Goal: Information Seeking & Learning: Learn about a topic

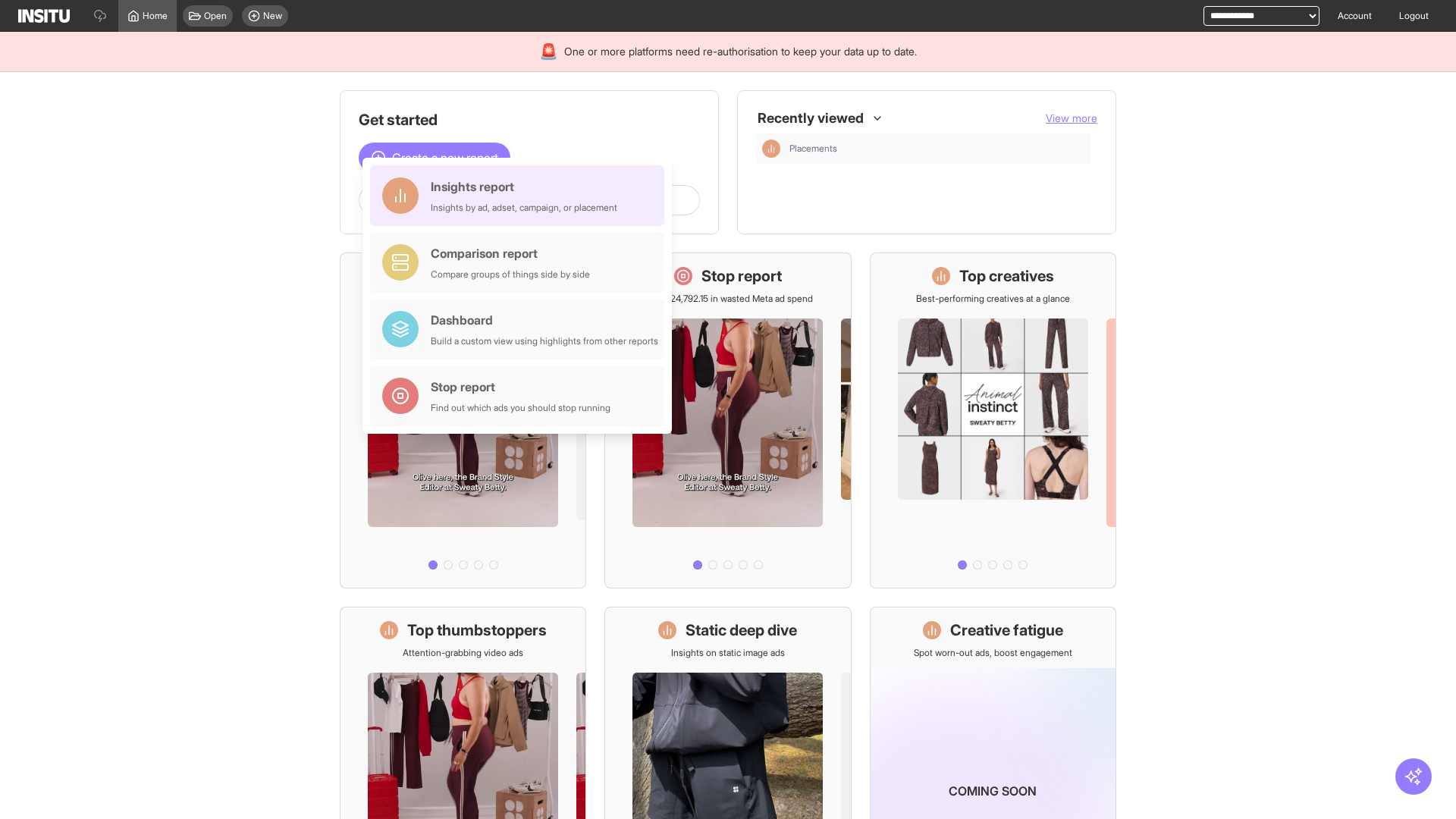
click at [521, 196] on div "Insights report Insights by ad, adset, campaign, or placement" at bounding box center [523, 196] width 187 height 36
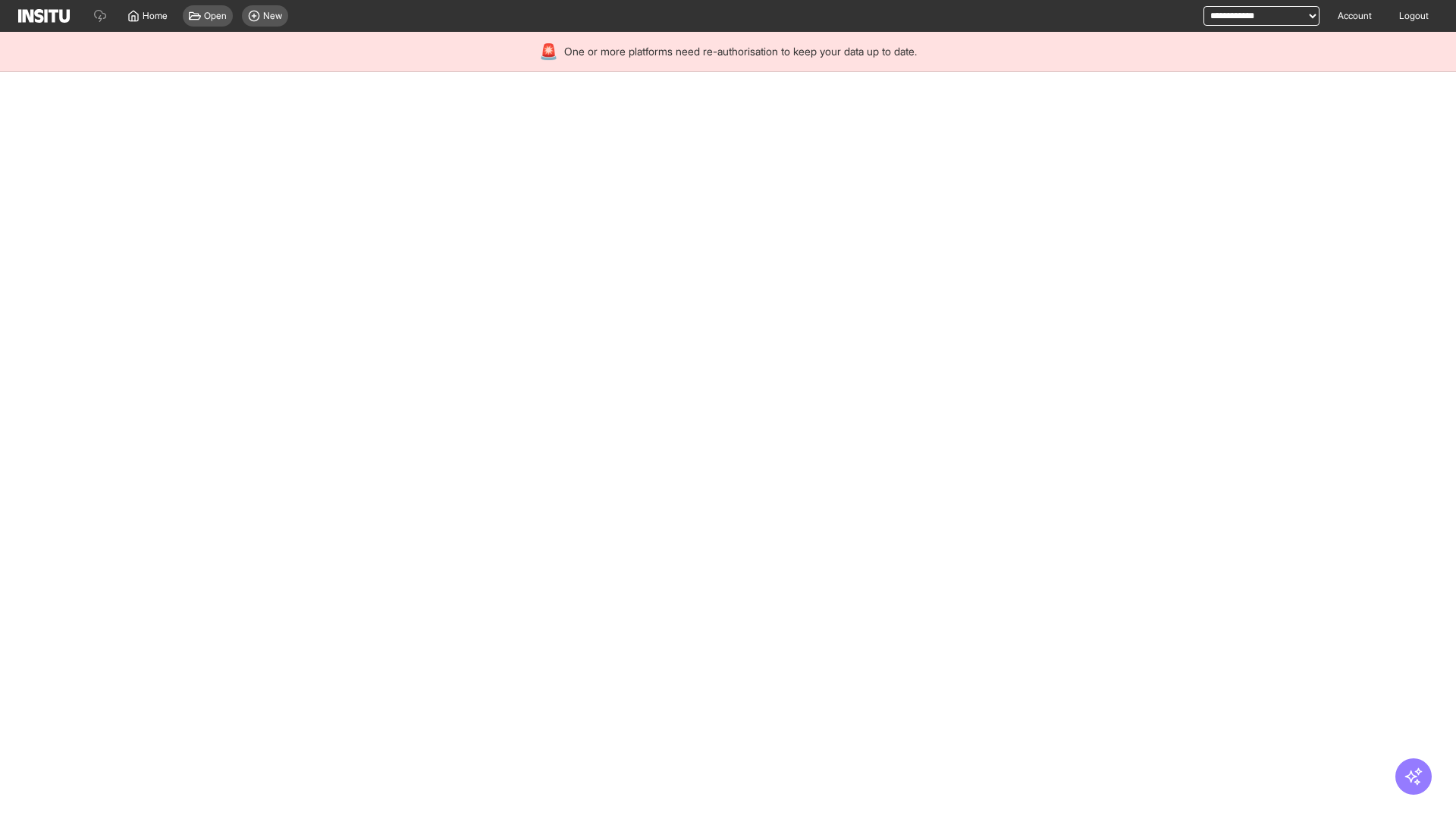
select select "**"
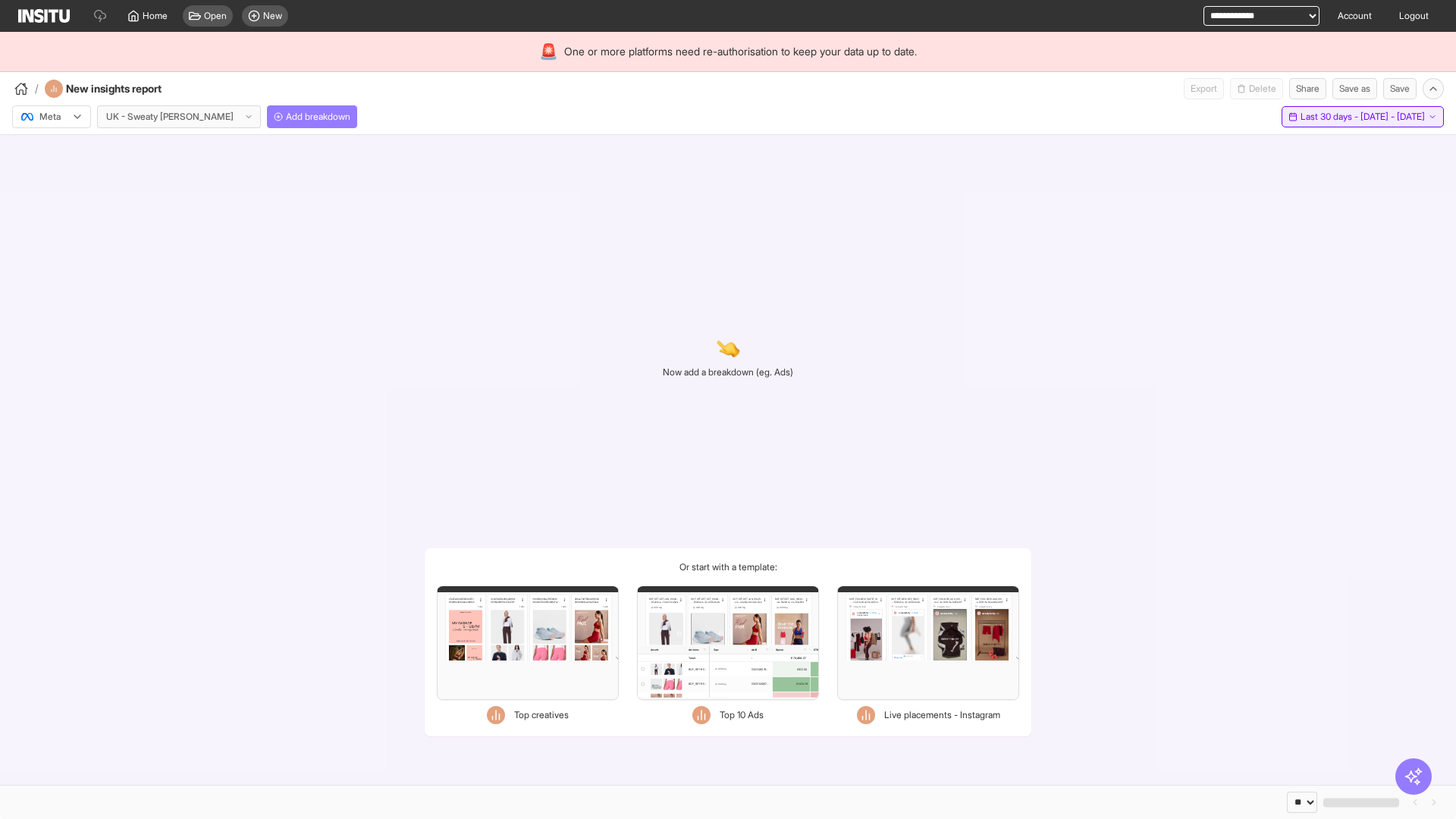
click at [1329, 117] on span "Last 30 days - [DATE] - [DATE]" at bounding box center [1362, 117] width 125 height 12
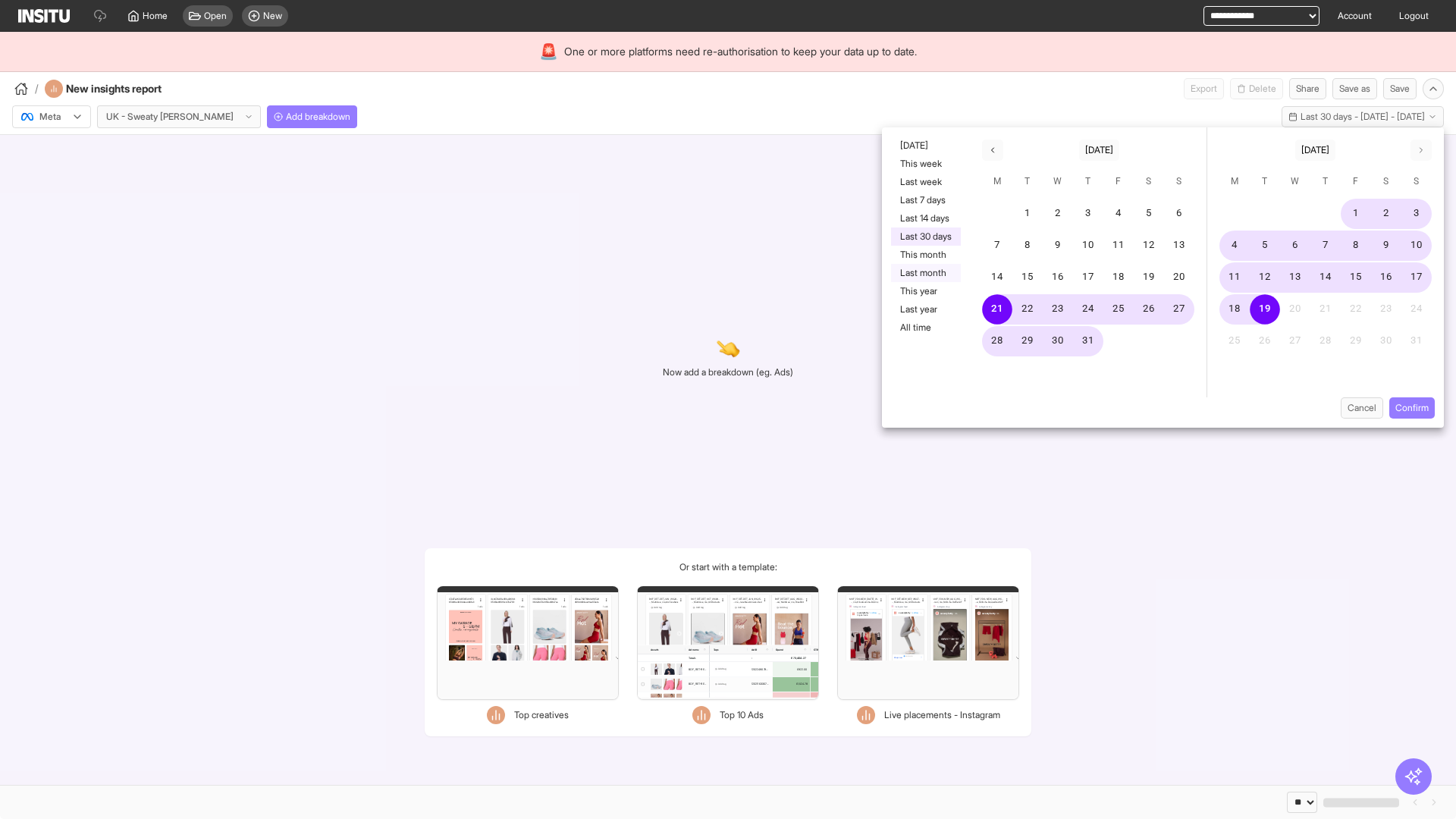
click at [925, 273] on button "Last month" at bounding box center [926, 273] width 70 height 18
